Goal: Task Accomplishment & Management: Use online tool/utility

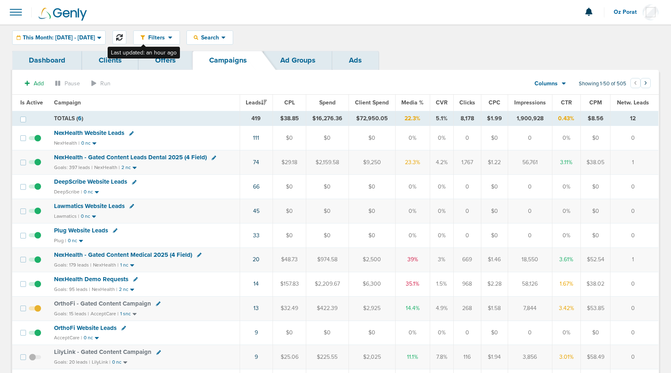
click at [123, 34] on icon at bounding box center [119, 37] width 7 height 7
click at [78, 39] on span "This Month: [DATE] - [DATE]" at bounding box center [59, 38] width 72 height 6
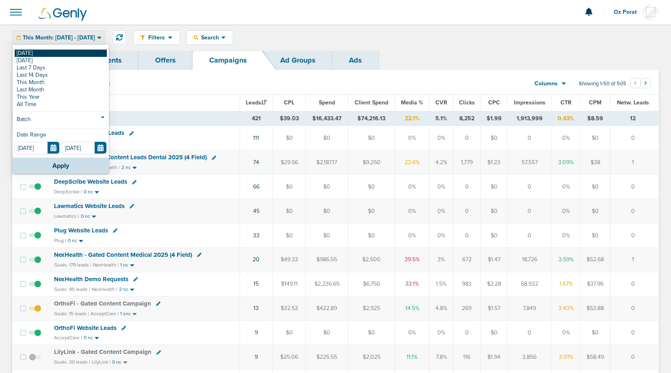
click at [52, 53] on link "[DATE]" at bounding box center [61, 53] width 92 height 7
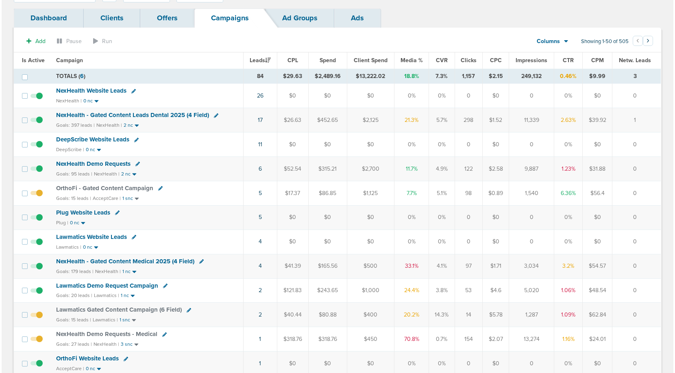
scroll to position [44, 0]
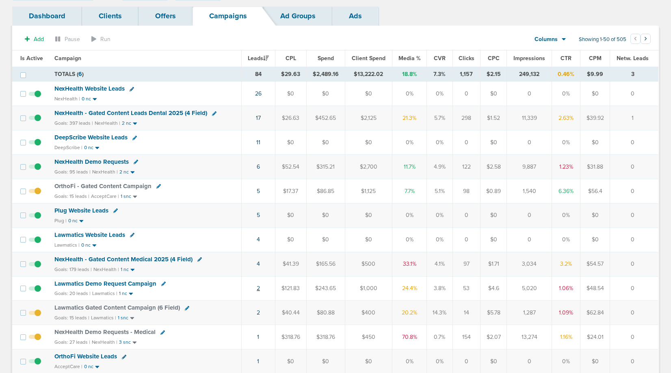
click at [258, 288] on link "2" at bounding box center [258, 288] width 3 height 7
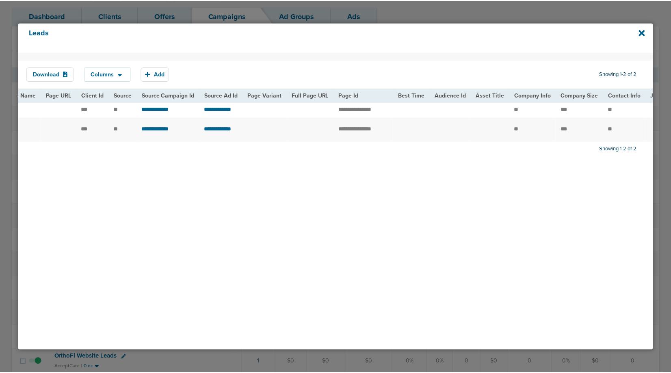
scroll to position [0, 0]
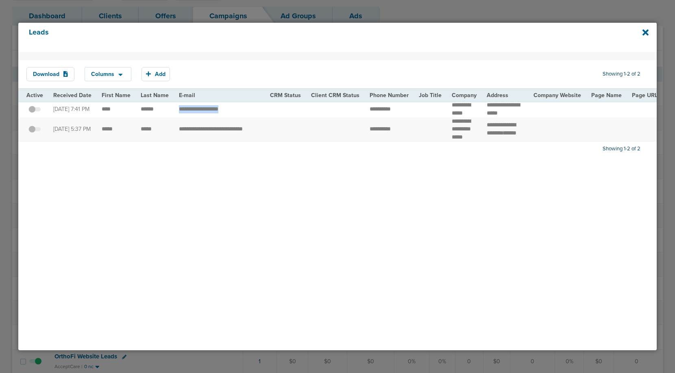
drag, startPoint x: 242, startPoint y: 115, endPoint x: 176, endPoint y: 115, distance: 65.8
click at [176, 115] on td "**********" at bounding box center [219, 109] width 91 height 16
click at [641, 28] on div "Leads" at bounding box center [337, 37] width 638 height 29
click at [644, 30] on icon at bounding box center [645, 32] width 6 height 9
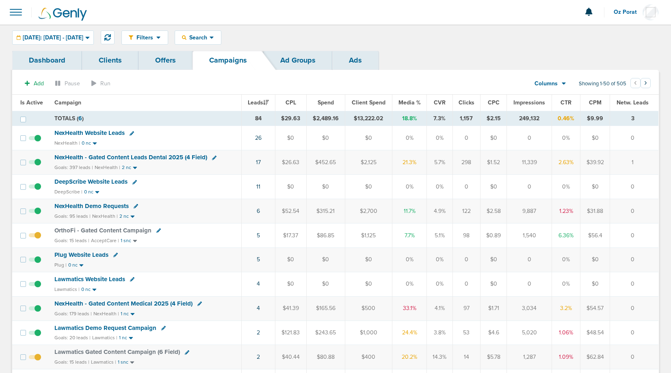
click at [132, 27] on div "Filters Active Only Settings Status Active Inactive Objectives MQL SQL Traffic …" at bounding box center [335, 37] width 671 height 26
click at [111, 35] on icon at bounding box center [107, 37] width 7 height 7
click at [214, 36] on icon at bounding box center [212, 37] width 4 height 7
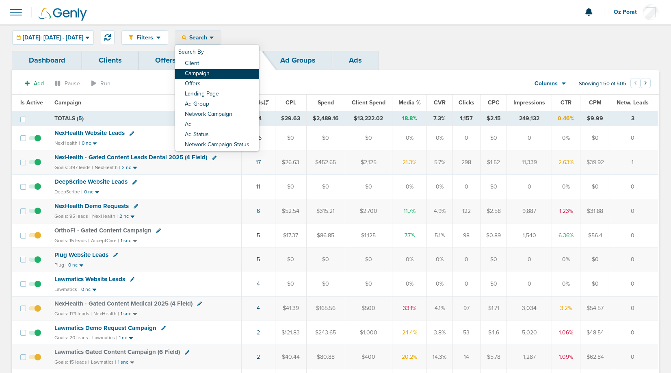
click at [237, 76] on link "Campaign" at bounding box center [217, 74] width 84 height 10
select select "cmpName"
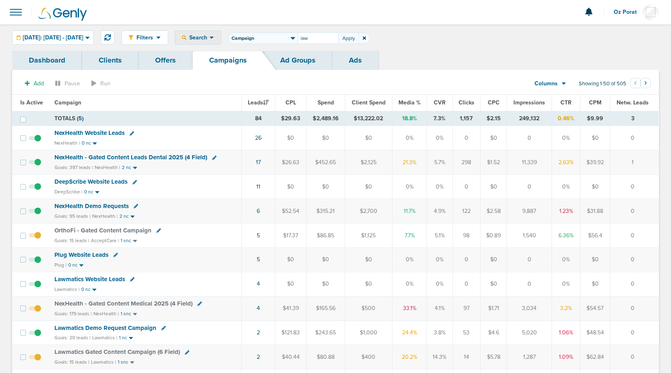
type input "law"
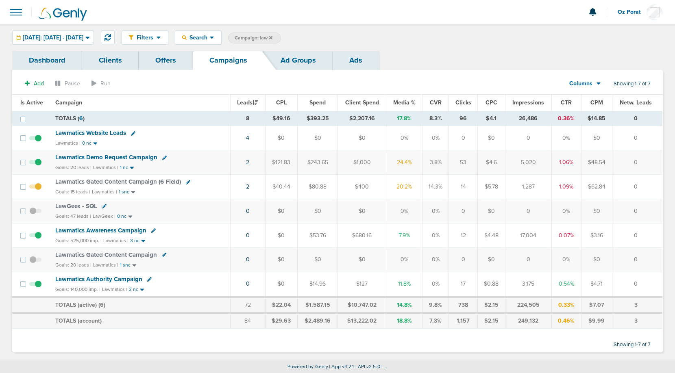
click at [45, 58] on link "Dashboard" at bounding box center [47, 60] width 70 height 19
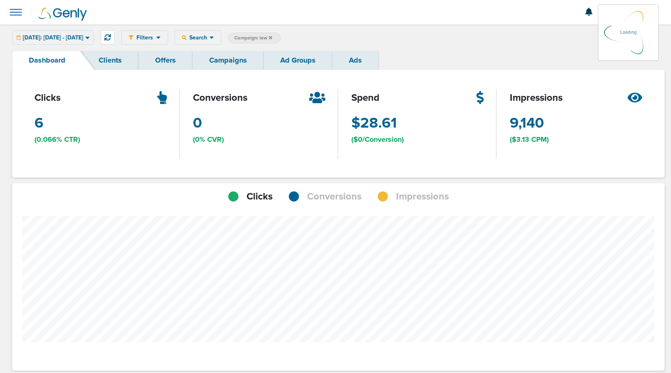
scroll to position [633, 647]
click at [214, 56] on link "Campaigns" at bounding box center [228, 60] width 71 height 19
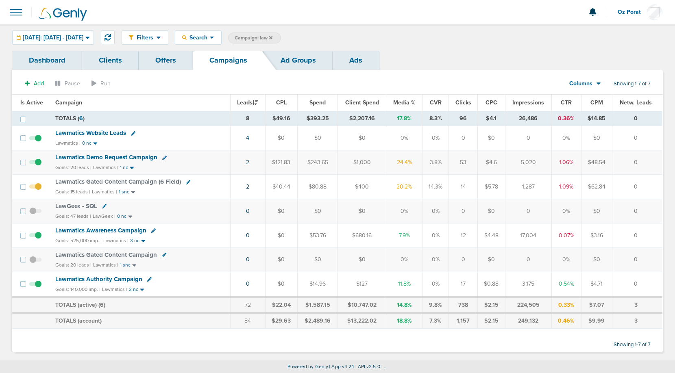
click at [138, 157] on span "Lawmatics Demo Request Campaign" at bounding box center [106, 157] width 102 height 7
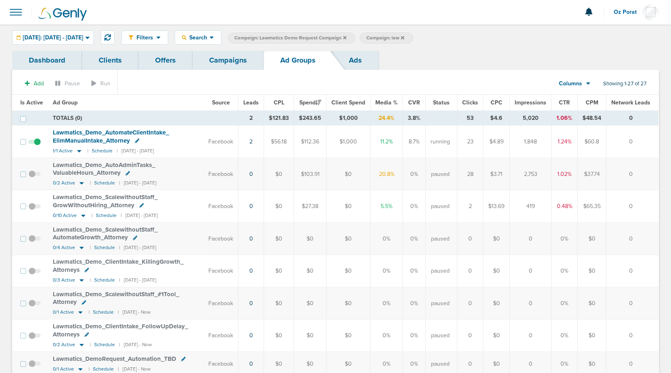
click at [362, 60] on link "Ads" at bounding box center [355, 60] width 46 height 19
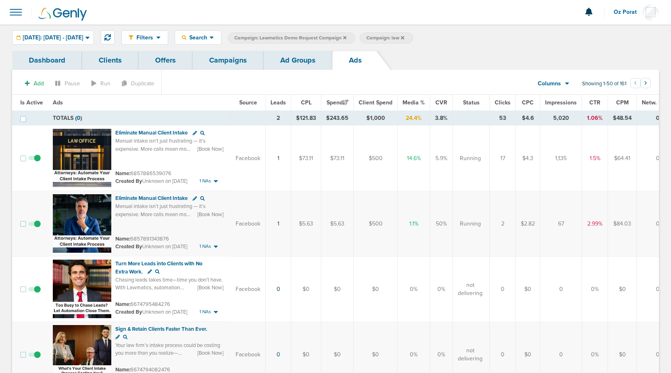
click at [51, 61] on link "Dashboard" at bounding box center [47, 60] width 70 height 19
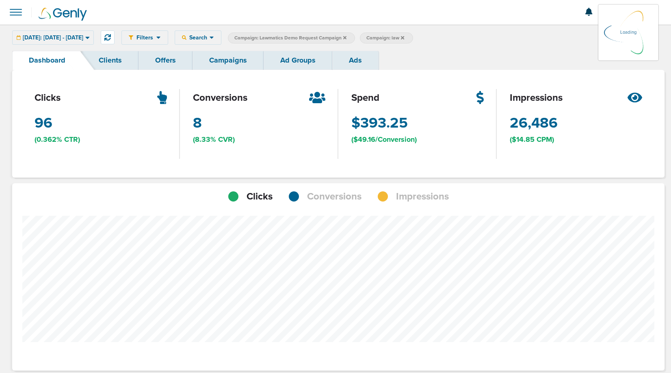
scroll to position [405844, 405787]
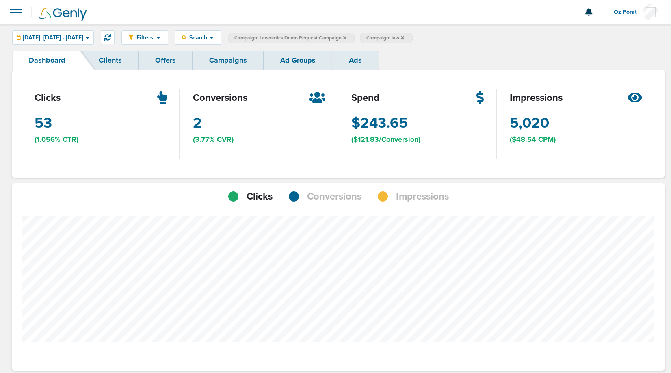
click at [347, 37] on icon at bounding box center [344, 37] width 3 height 3
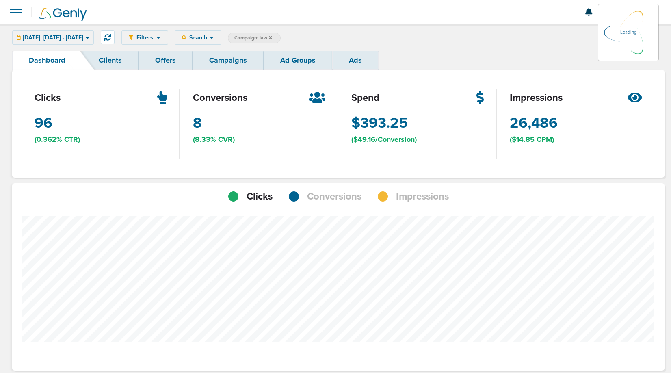
scroll to position [633, 647]
click at [76, 39] on span "[DATE]: [DATE] - [DATE]" at bounding box center [53, 38] width 61 height 6
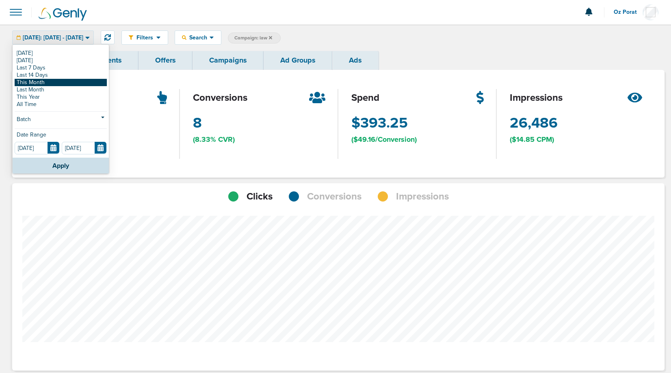
click at [57, 82] on link "This Month" at bounding box center [61, 82] width 92 height 7
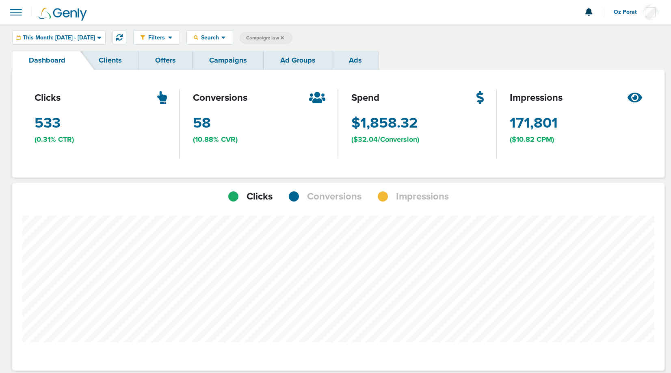
click at [417, 207] on div at bounding box center [338, 297] width 653 height 187
click at [417, 198] on span "Impressions" at bounding box center [422, 197] width 53 height 14
click at [95, 38] on span "This Month: 09.01.2025 - 09.30.2025" at bounding box center [59, 38] width 72 height 6
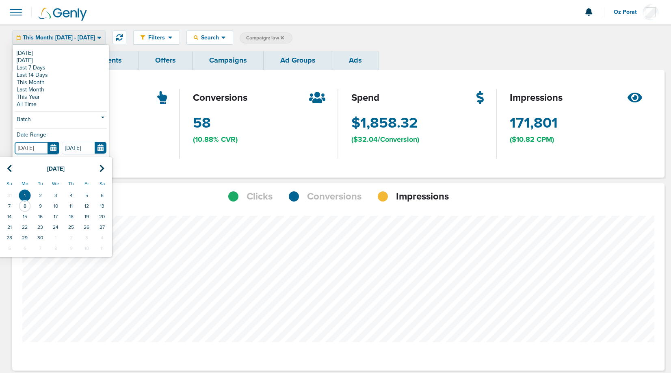
click at [54, 147] on input "09.01.2025" at bounding box center [37, 148] width 45 height 13
click at [9, 167] on icon at bounding box center [9, 169] width 5 height 8
click at [86, 200] on td "1" at bounding box center [86, 195] width 15 height 11
type input "08.01.2025"
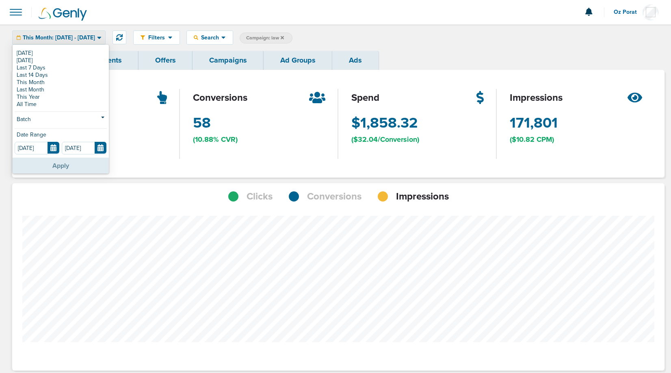
click at [64, 162] on button "Apply" at bounding box center [61, 166] width 96 height 16
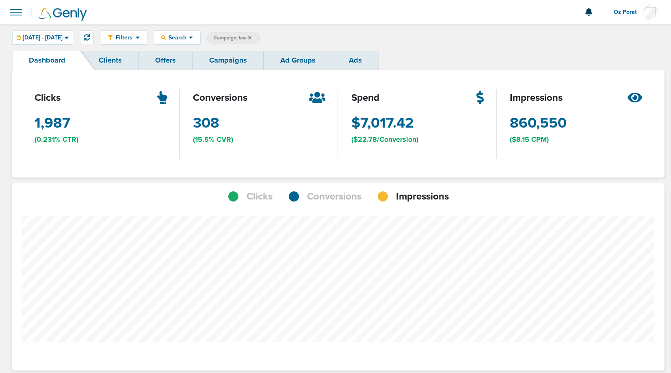
click at [322, 189] on div "Clicks Conversions Impressions" at bounding box center [338, 193] width 653 height 20
click at [322, 192] on span "Conversions" at bounding box center [334, 197] width 54 height 14
click at [411, 196] on span "Impressions" at bounding box center [422, 197] width 53 height 14
click at [331, 196] on span "Conversions" at bounding box center [334, 197] width 54 height 14
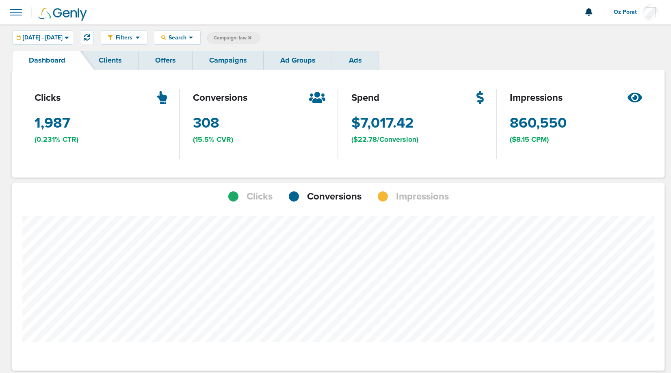
click at [413, 199] on span "Impressions" at bounding box center [422, 197] width 53 height 14
click at [63, 39] on span "08.01.2025 - 09.30.2025" at bounding box center [43, 38] width 40 height 6
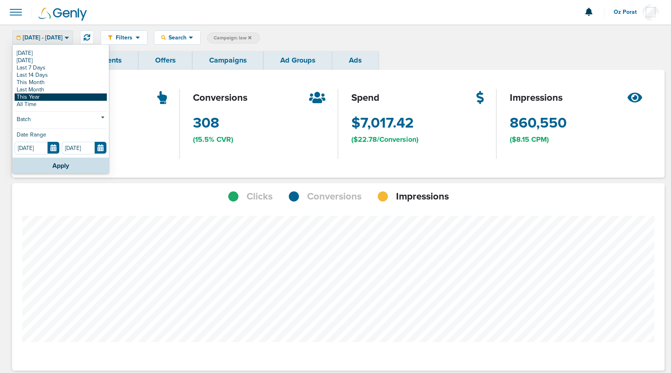
click at [47, 95] on link "This Year" at bounding box center [61, 96] width 92 height 7
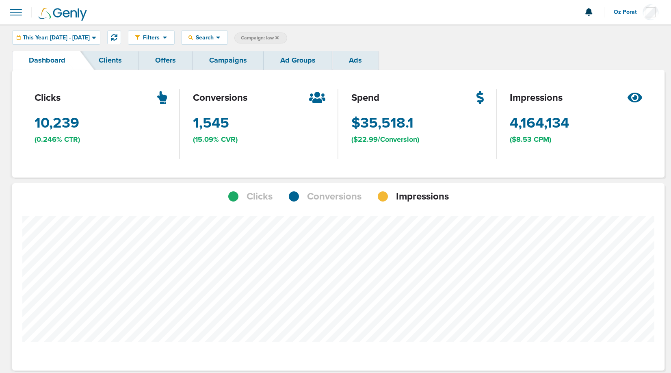
click at [337, 190] on span "Conversions" at bounding box center [334, 197] width 54 height 14
click at [423, 195] on span "Impressions" at bounding box center [422, 197] width 53 height 14
click at [334, 195] on span "Conversions" at bounding box center [334, 197] width 54 height 14
click at [414, 200] on span "Impressions" at bounding box center [422, 197] width 53 height 14
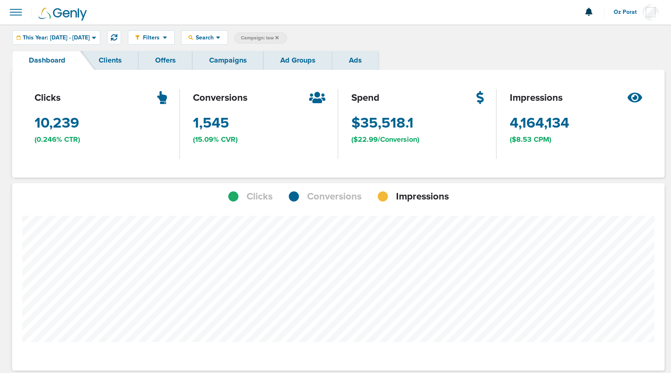
click at [220, 63] on link "Campaigns" at bounding box center [228, 60] width 71 height 19
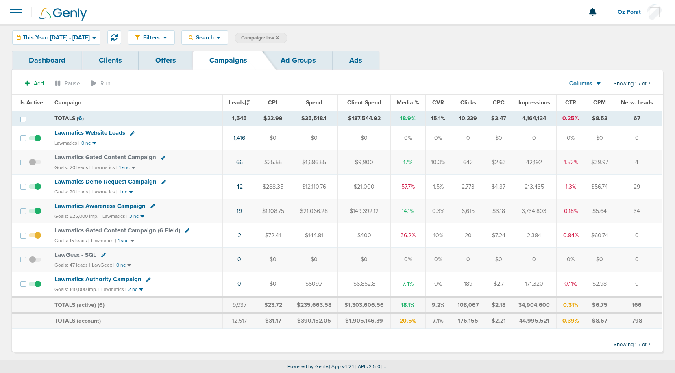
click at [90, 37] on span "This Year: 01.01.2025 - 09.08.2025" at bounding box center [56, 38] width 67 height 6
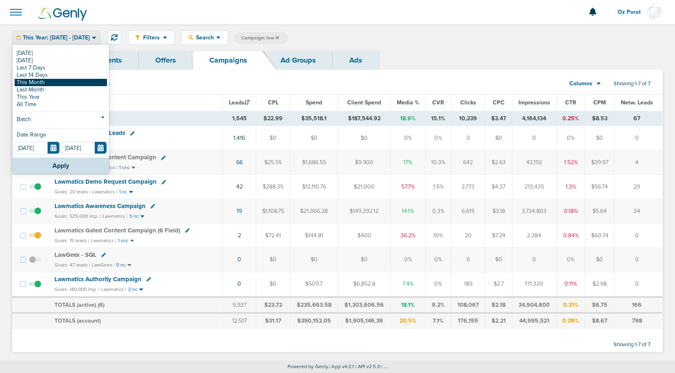
click at [66, 84] on link "This Month" at bounding box center [61, 82] width 92 height 7
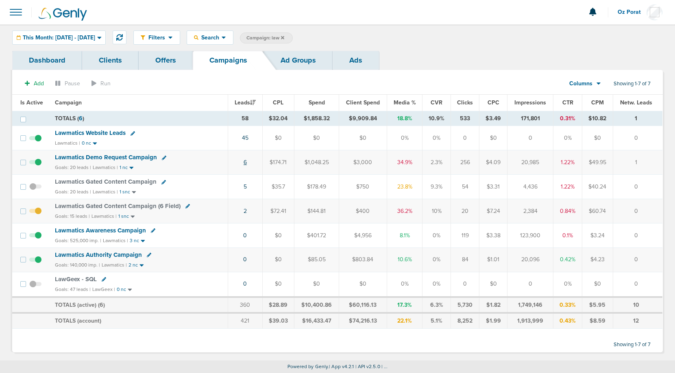
click at [245, 162] on link "6" at bounding box center [244, 162] width 3 height 7
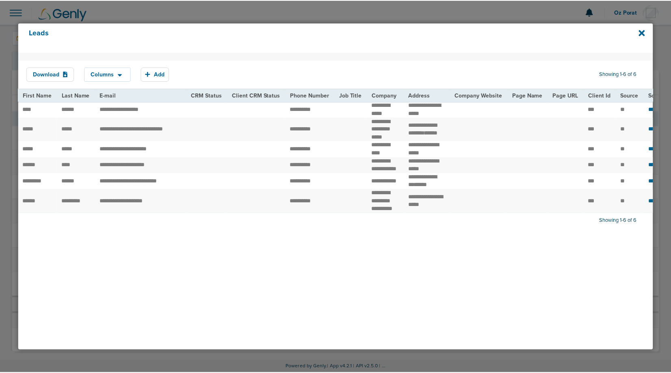
scroll to position [0, 70]
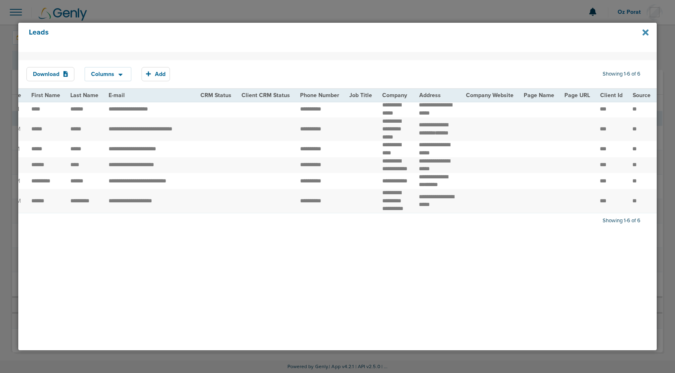
click at [645, 30] on icon at bounding box center [645, 32] width 6 height 9
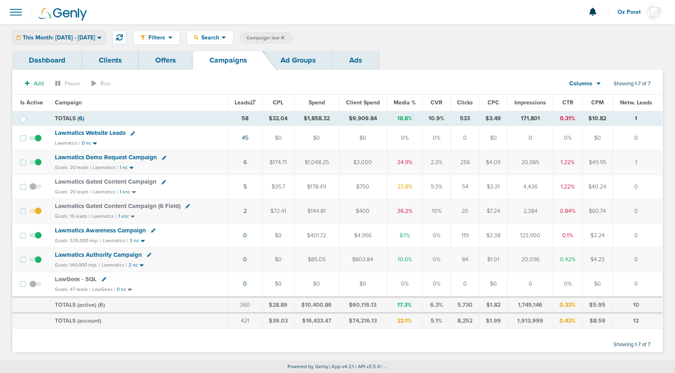
click at [76, 40] on span "This Month: 09.01.2025 - 09.30.2025" at bounding box center [59, 38] width 72 height 6
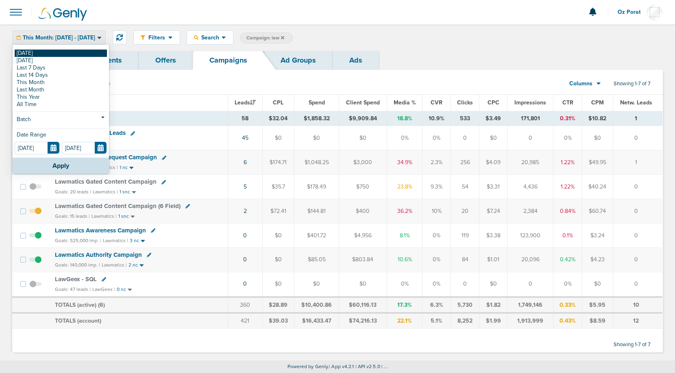
click at [56, 53] on link "[DATE]" at bounding box center [61, 53] width 92 height 7
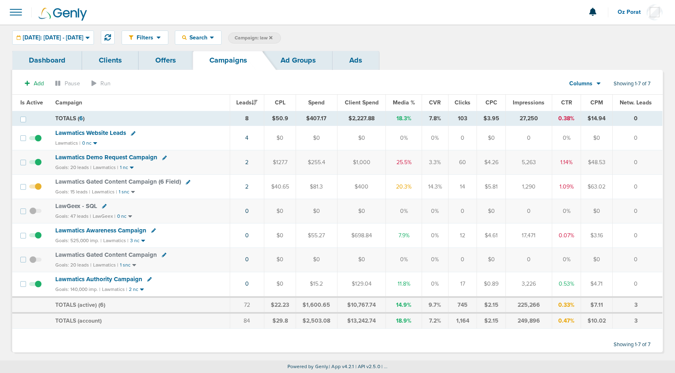
click at [361, 61] on link "Ads" at bounding box center [355, 60] width 46 height 19
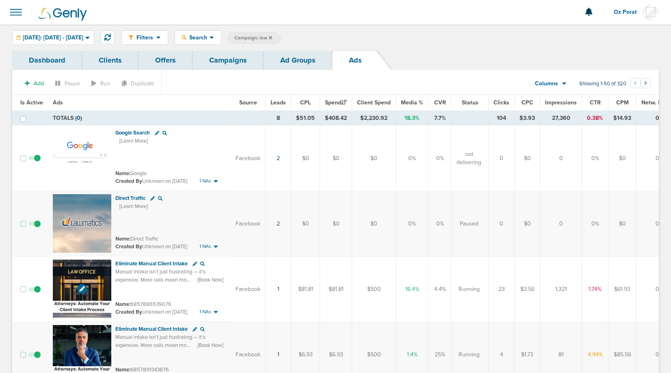
click at [86, 286] on img at bounding box center [82, 289] width 59 height 59
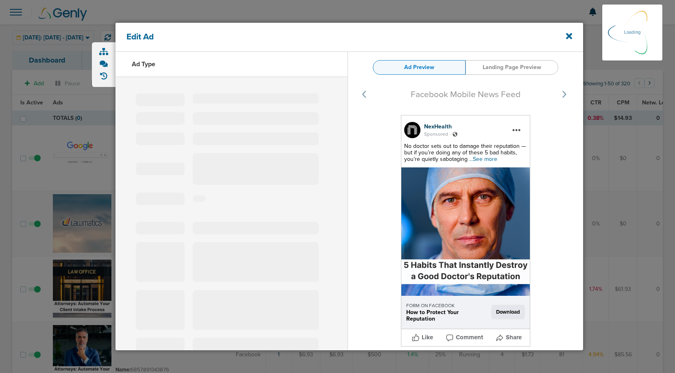
select select "learn_more"
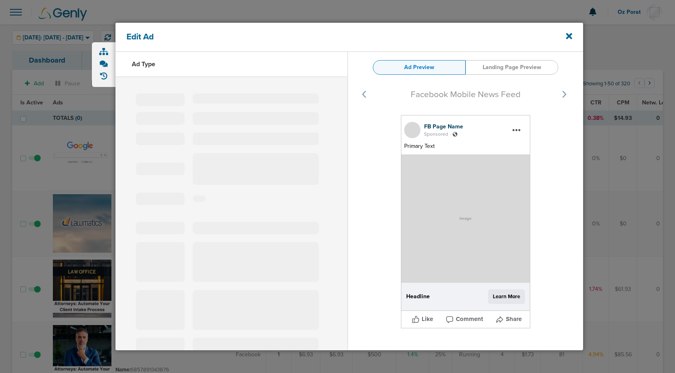
type input "6857886539076"
type input "Eliminate Manual Client Intake"
type textarea "Manual intake isn’t just frustrating — it’s expensive. More calls mean more sta…"
select select "book_travel"
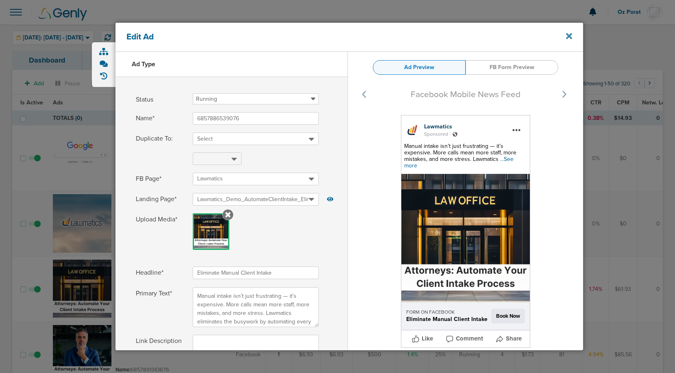
click at [569, 34] on icon at bounding box center [569, 36] width 6 height 9
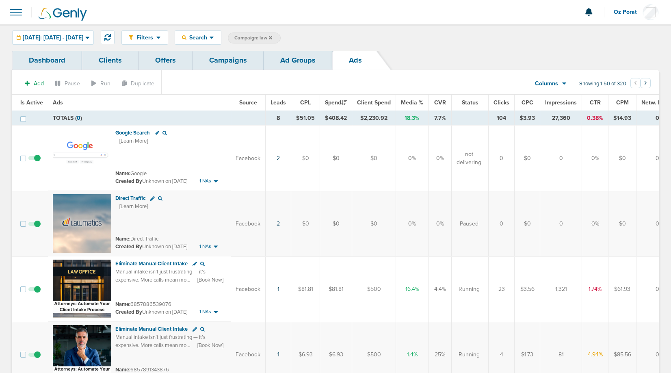
click at [220, 56] on link "Campaigns" at bounding box center [228, 60] width 71 height 19
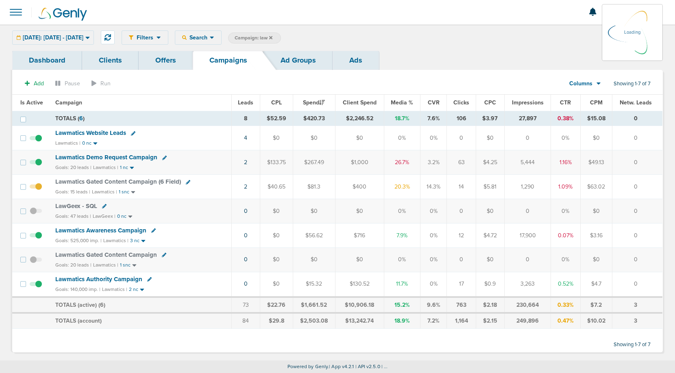
click at [272, 36] on icon at bounding box center [270, 37] width 3 height 5
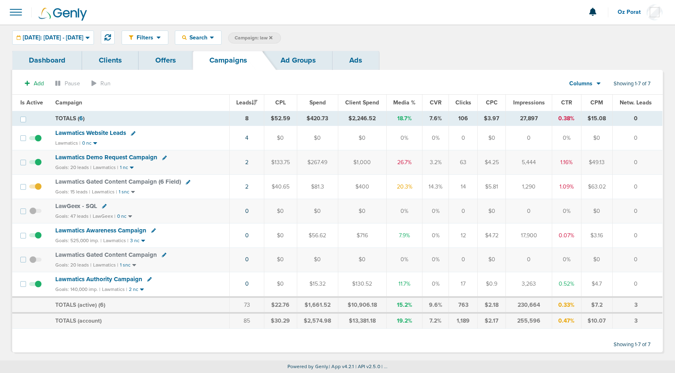
click at [272, 36] on icon at bounding box center [270, 37] width 3 height 5
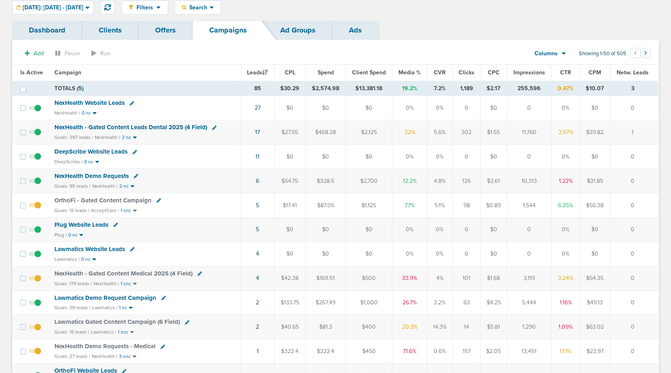
scroll to position [26, 0]
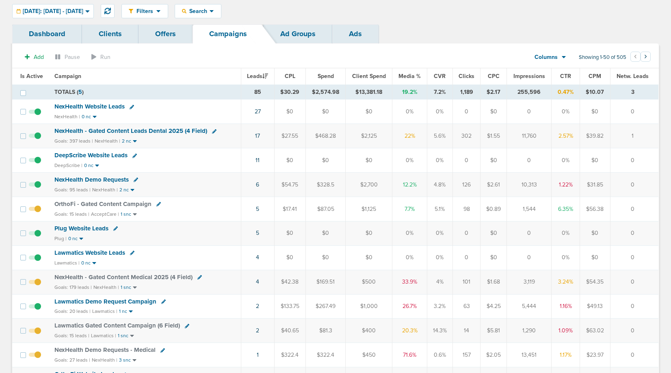
click at [52, 33] on link "Dashboard" at bounding box center [47, 33] width 70 height 19
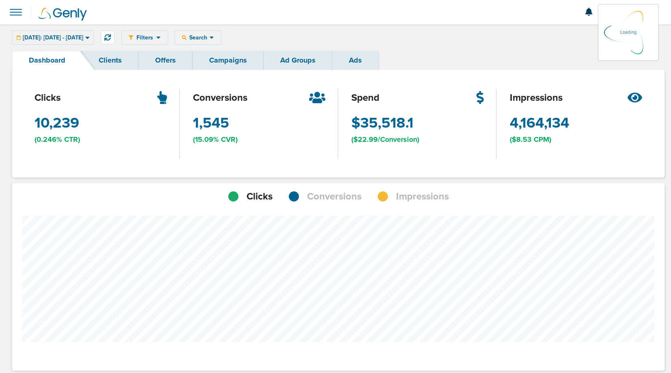
scroll to position [633, 647]
click at [19, 13] on span at bounding box center [16, 12] width 18 height 18
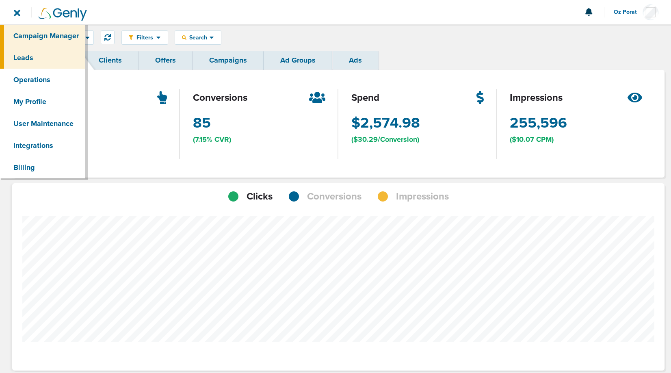
click at [34, 50] on link "Leads" at bounding box center [42, 58] width 85 height 22
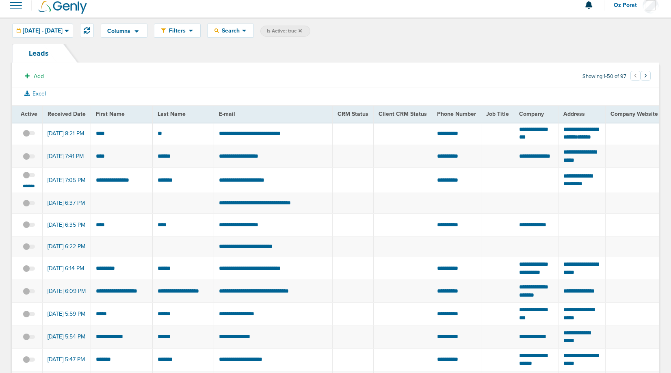
scroll to position [10, 0]
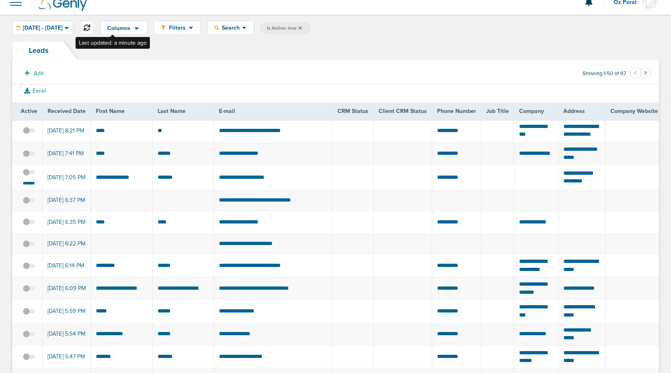
click at [90, 30] on icon at bounding box center [87, 27] width 7 height 7
click at [31, 187] on small "*******" at bounding box center [28, 183] width 17 height 7
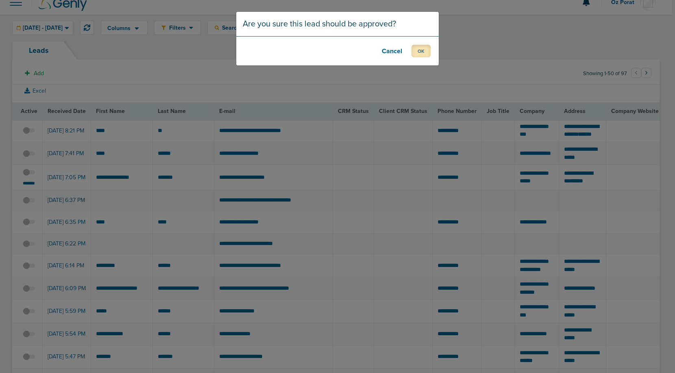
click at [425, 50] on button "OK" at bounding box center [420, 51] width 19 height 13
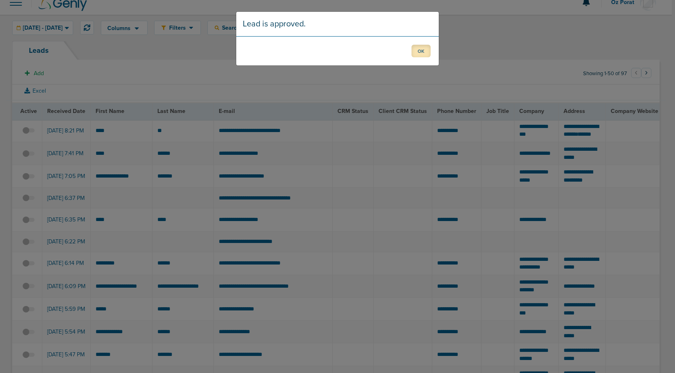
click at [413, 54] on button "OK" at bounding box center [420, 51] width 19 height 13
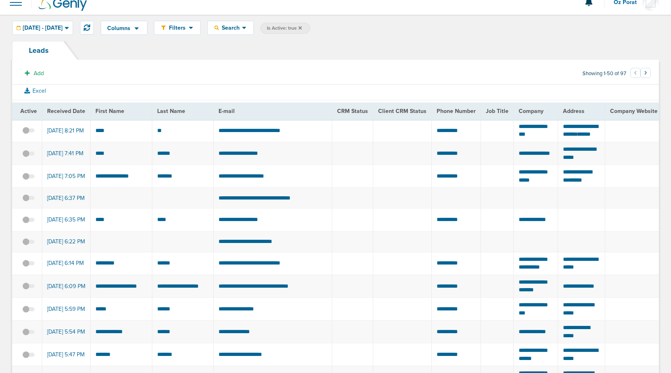
click at [26, 9] on div at bounding box center [335, 2] width 671 height 24
click at [20, 8] on span at bounding box center [16, 2] width 18 height 18
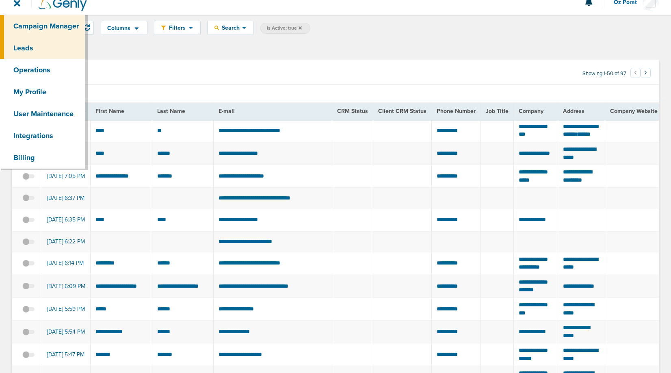
click at [28, 25] on link "Campaign Manager" at bounding box center [42, 26] width 85 height 22
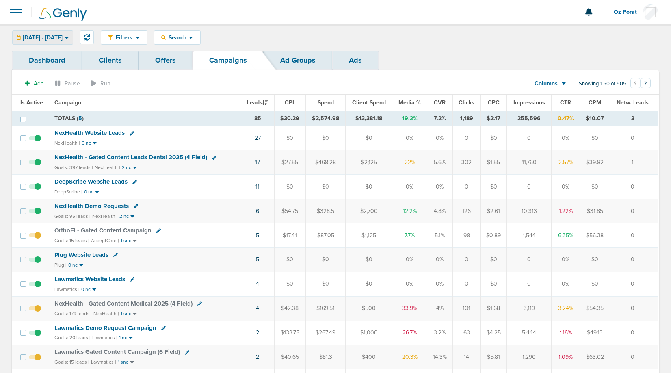
click at [63, 40] on span "09.08.2025 - 09.08.2025" at bounding box center [43, 38] width 40 height 6
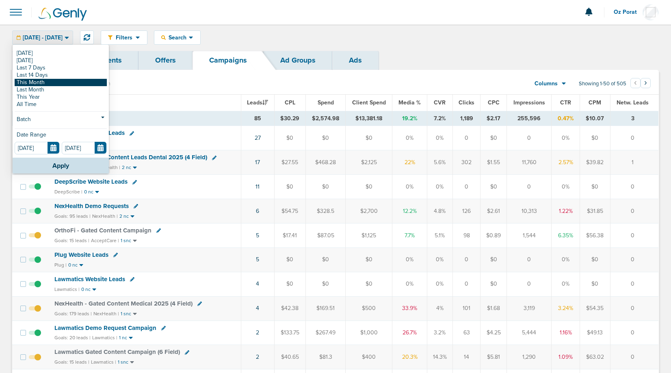
click at [56, 83] on link "This Month" at bounding box center [61, 82] width 92 height 7
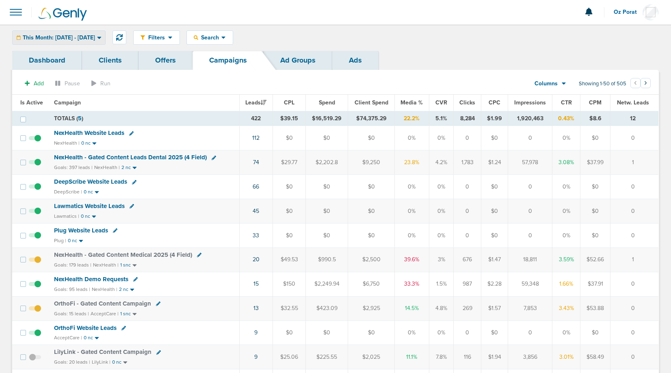
click at [83, 35] on span "This Month: 09.01.2025 - 09.30.2025" at bounding box center [59, 38] width 72 height 6
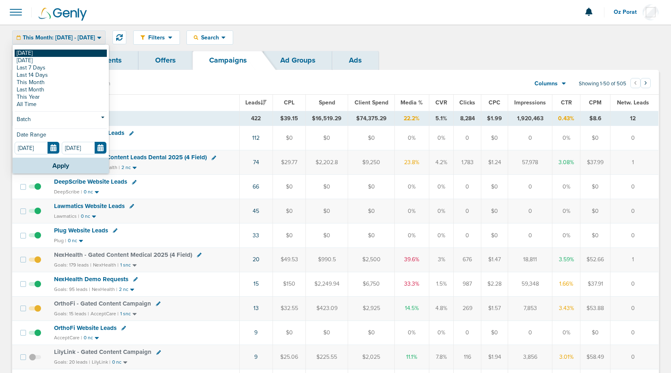
click at [46, 52] on link "[DATE]" at bounding box center [61, 53] width 92 height 7
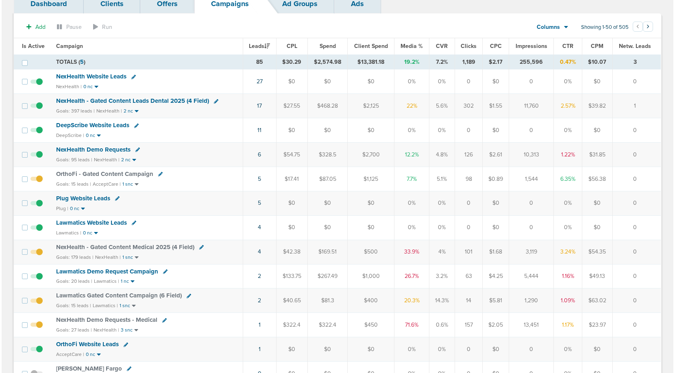
scroll to position [58, 0]
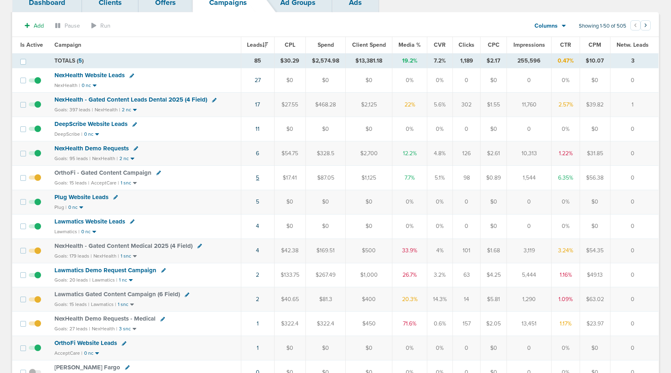
click at [258, 176] on link "5" at bounding box center [257, 177] width 3 height 7
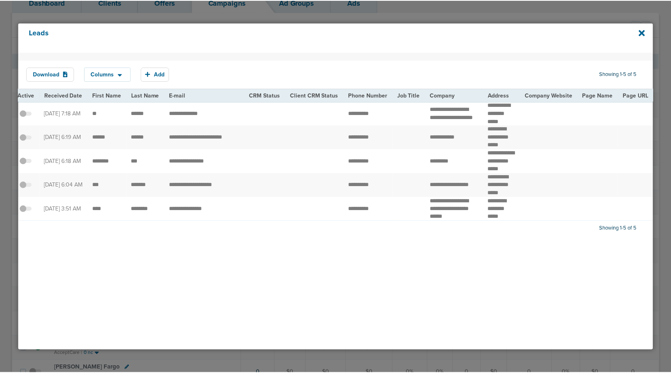
scroll to position [0, 10]
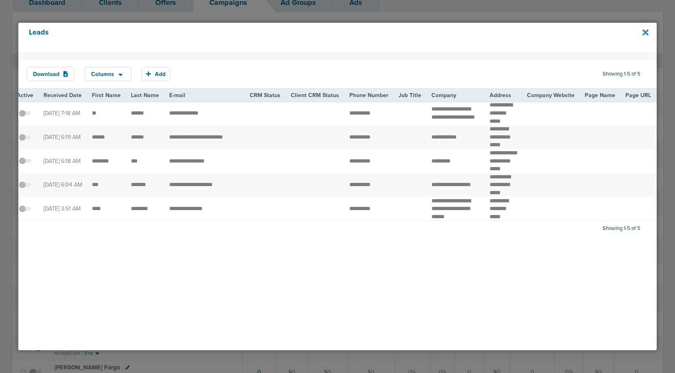
click at [647, 32] on icon at bounding box center [645, 32] width 6 height 9
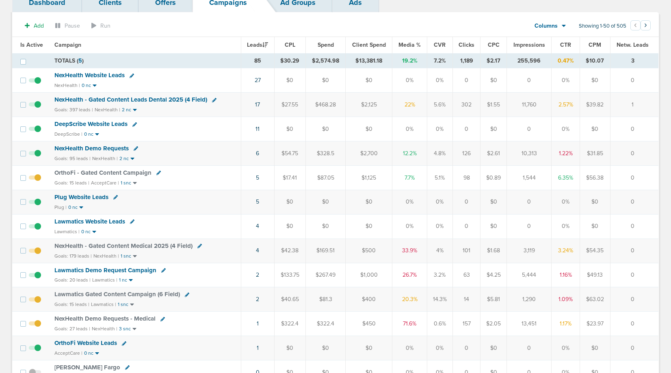
scroll to position [0, 0]
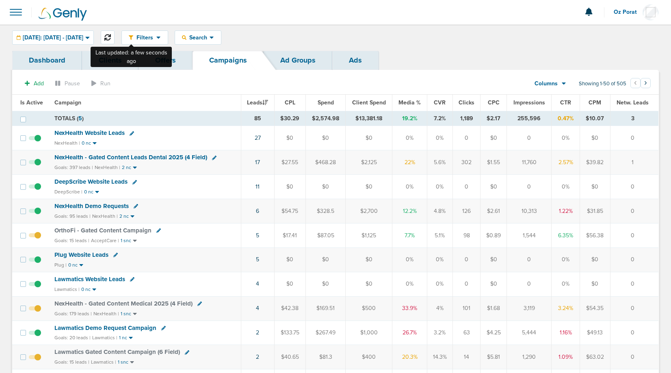
click at [111, 35] on icon at bounding box center [107, 37] width 7 height 7
click at [111, 37] on icon at bounding box center [107, 37] width 7 height 7
